Goal: Find specific page/section

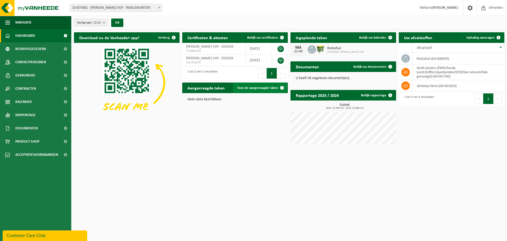
click at [257, 89] on span "Toon de aangevraagde taken" at bounding box center [257, 87] width 41 height 3
